Goal: Navigation & Orientation: Go to known website

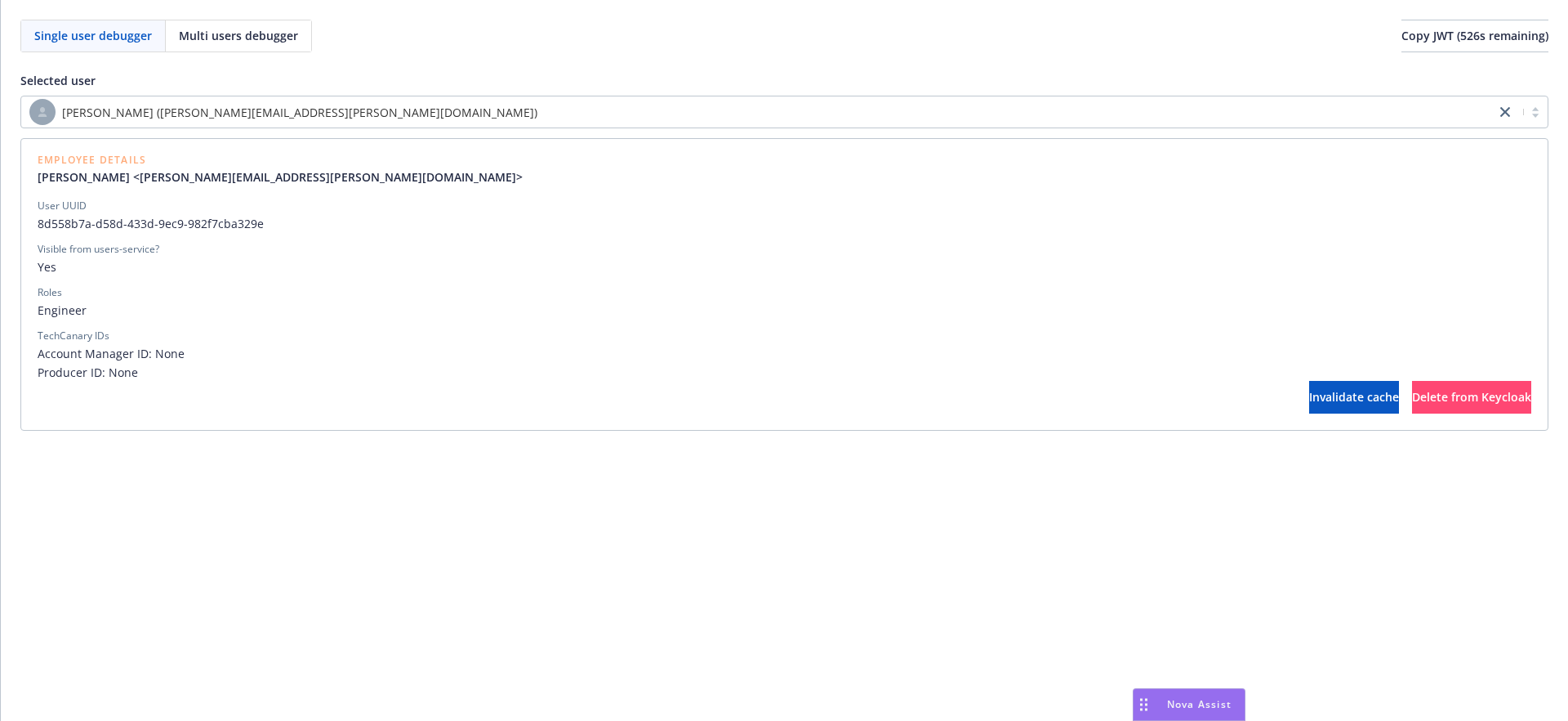
click at [1164, 50] on div "Single user debugger Multi users debugger Copy JWT ( 526 s remaining) Selected …" at bounding box center [784, 224] width 1567 height 450
